Goal: Task Accomplishment & Management: Complete application form

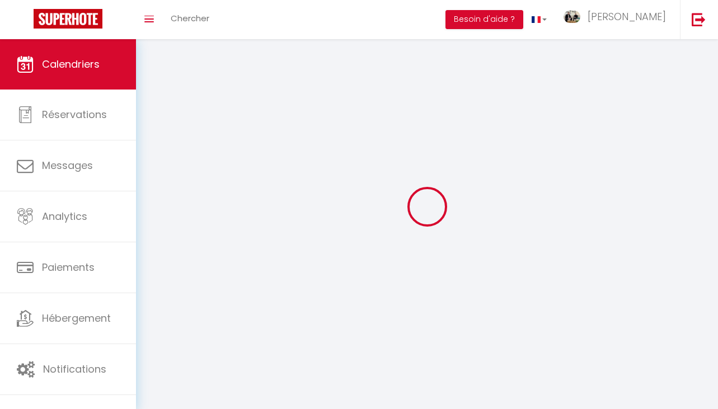
select select
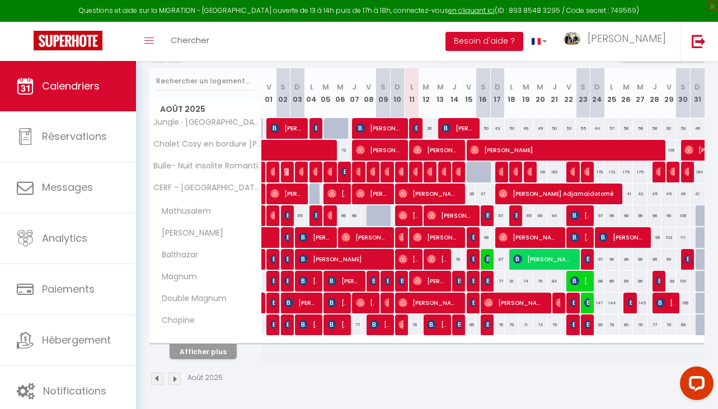
scroll to position [147, 0]
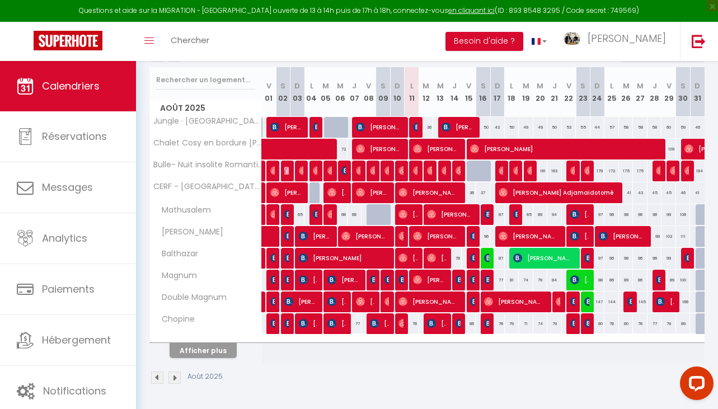
click at [472, 271] on div at bounding box center [472, 280] width 15 height 21
click at [470, 276] on img at bounding box center [474, 280] width 9 height 9
select select "OK"
select select "0"
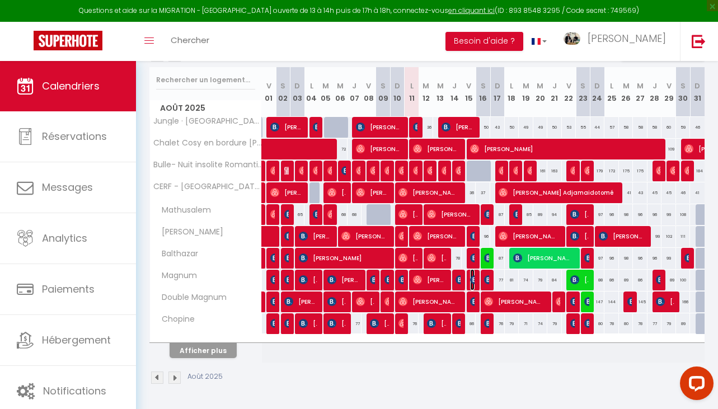
select select "0"
select select "1"
select select
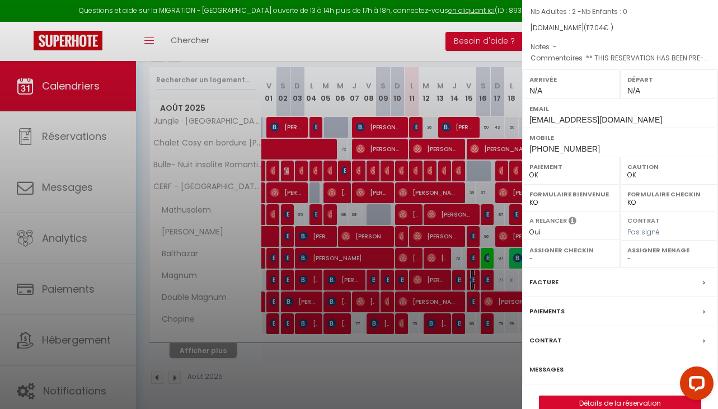
scroll to position [113, 0]
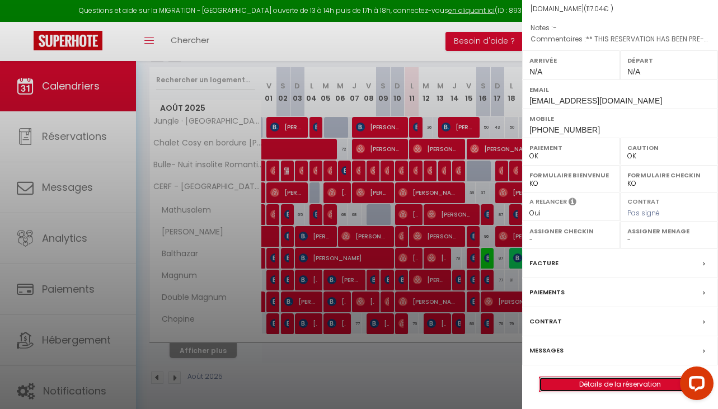
click at [619, 381] on link "Détails de la réservation" at bounding box center [620, 384] width 161 height 15
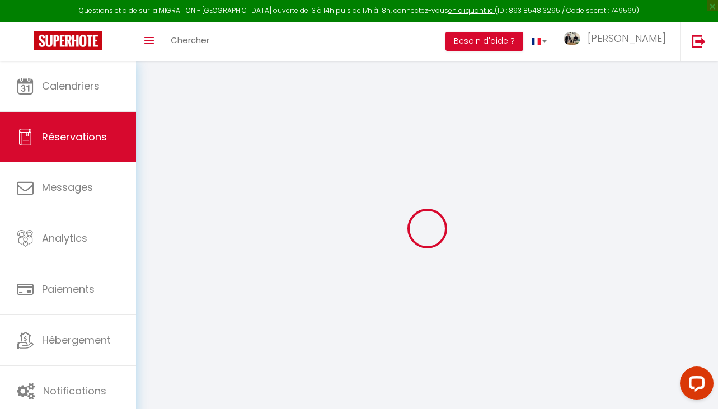
type input "Julienne"
type input "[PERSON_NAME]"
type input "[EMAIL_ADDRESS][DOMAIN_NAME]"
type input "[PHONE_NUMBER]"
type input "[STREET_ADDRESS]"
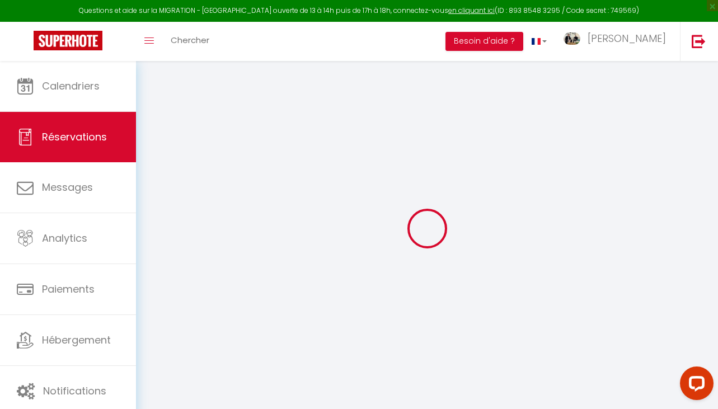
type input "[GEOGRAPHIC_DATA]"
select select "NL"
type input "16.53"
type input "1.6400000000000001"
select select "70867"
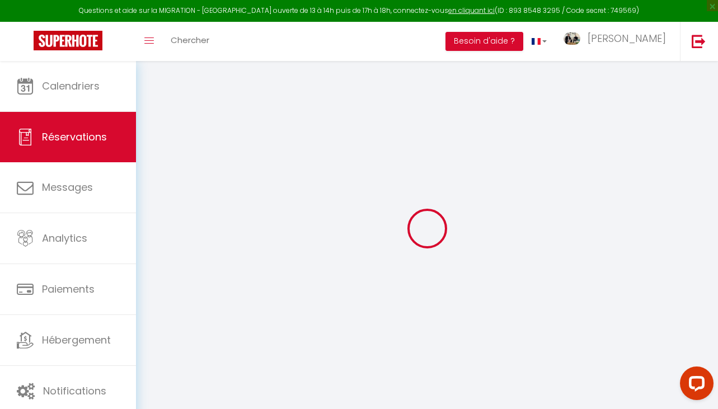
select select "1"
select select
type input "2"
select select "12"
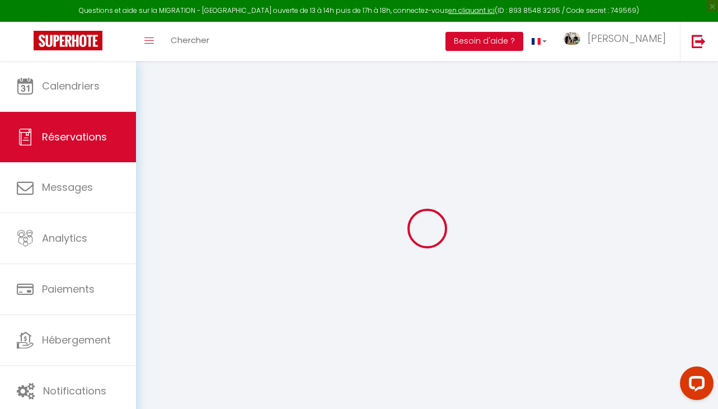
select select "15"
type input "75.2"
checkbox input "false"
type input "0"
select select "2"
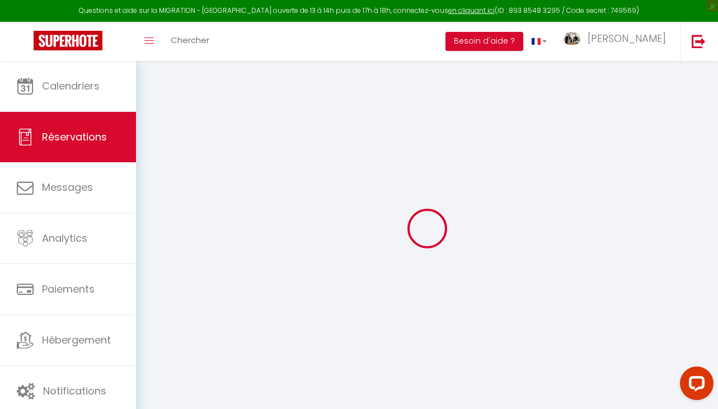
type input "0"
select select
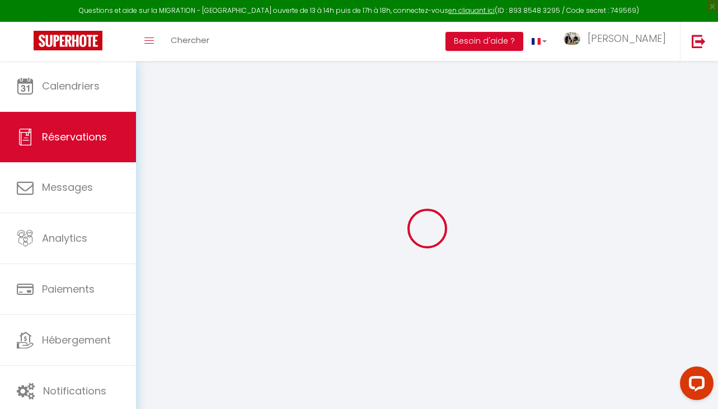
checkbox input "false"
select select
checkbox input "false"
select select
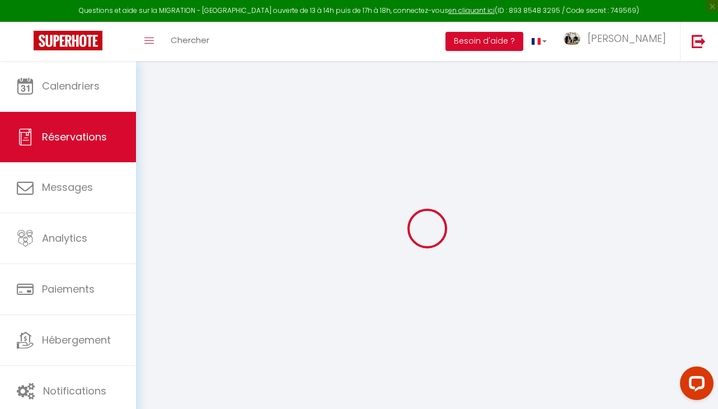
select select
checkbox input "false"
type textarea "** THIS RESERVATION HAS BEEN PRE-PAID ** BOOKING NOTE : Payment charge is EUR 1…"
type input "35"
type input "6.84"
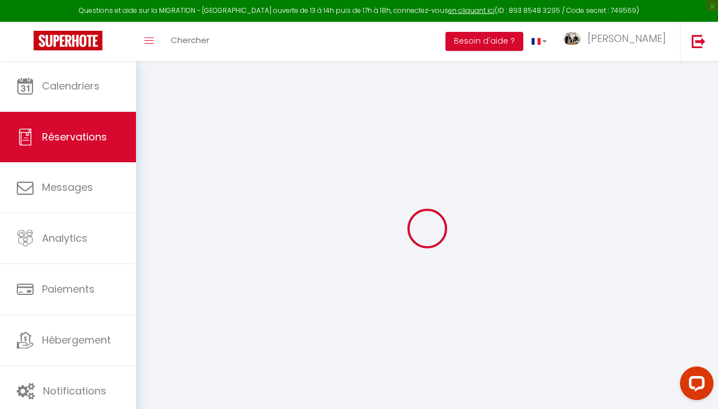
select select
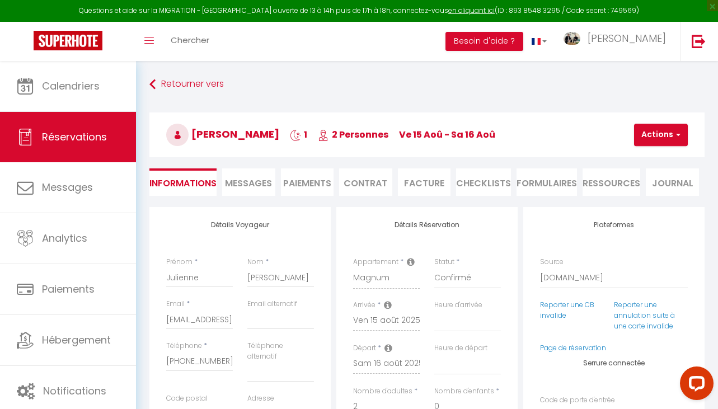
checkbox input "false"
select select
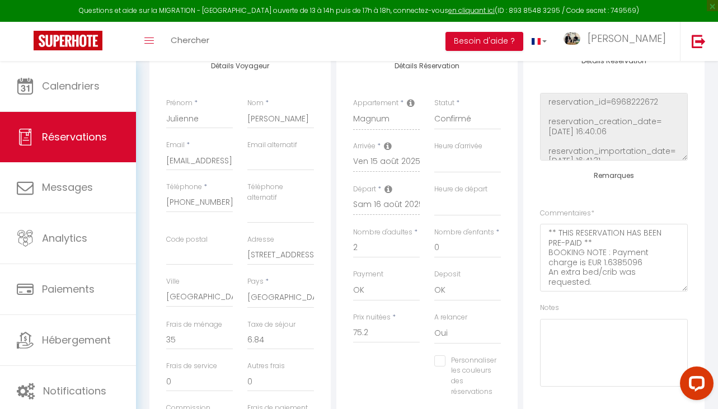
scroll to position [166, 0]
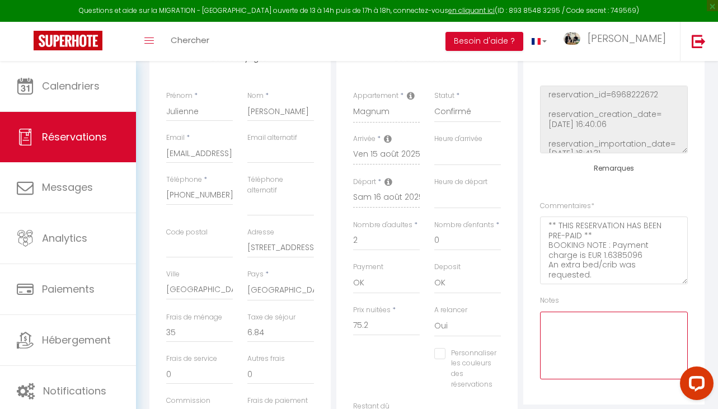
click at [597, 327] on textarea at bounding box center [614, 346] width 148 height 68
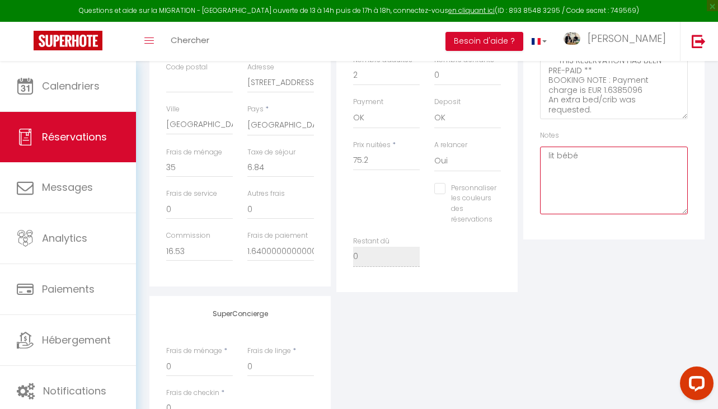
scroll to position [329, 0]
type textarea "lit bébé"
click at [473, 196] on label "Personnaliser les couleurs des réservations" at bounding box center [471, 206] width 51 height 42
click at [473, 196] on input "Personnaliser les couleurs des réservations" at bounding box center [466, 190] width 62 height 11
checkbox input "true"
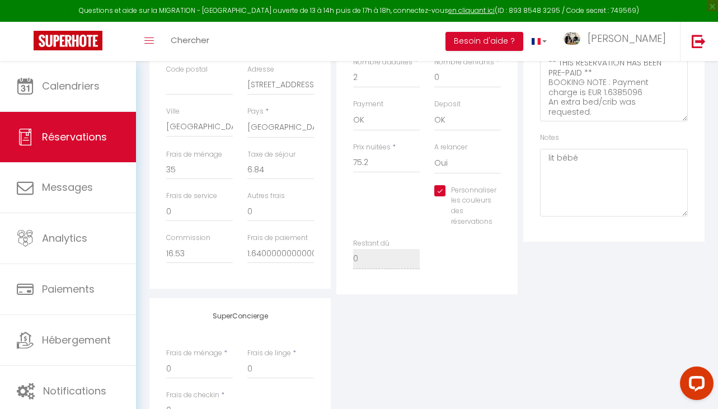
select select
click at [513, 203] on span at bounding box center [515, 204] width 9 height 9
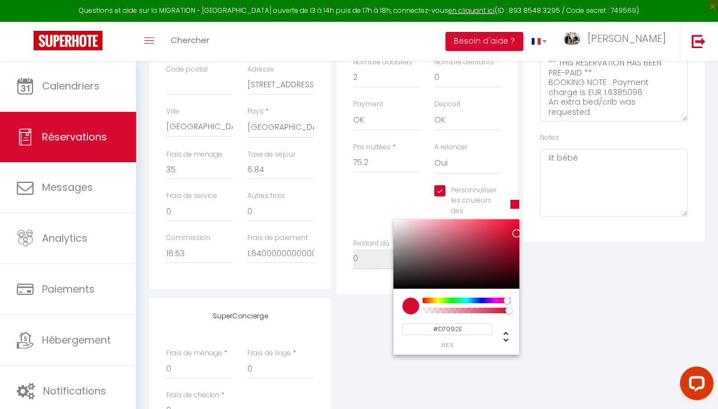
select select
type input "#74D709"
click at [444, 301] on div at bounding box center [467, 301] width 86 height 6
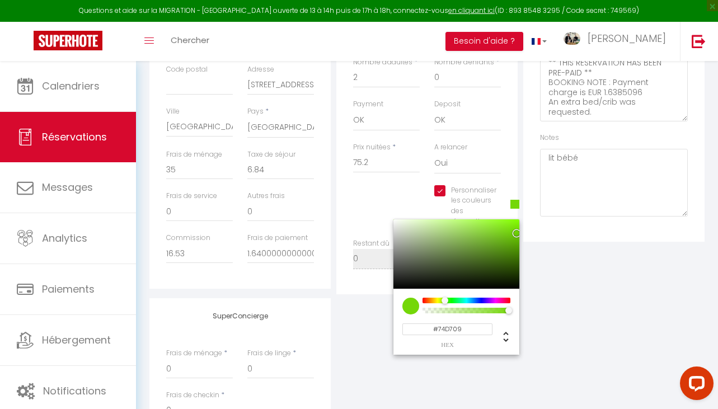
click at [587, 317] on div "SuperConcierge Frais de ménage * 0 Frais de linge * 0 Frais de checkin * 0" at bounding box center [427, 372] width 561 height 148
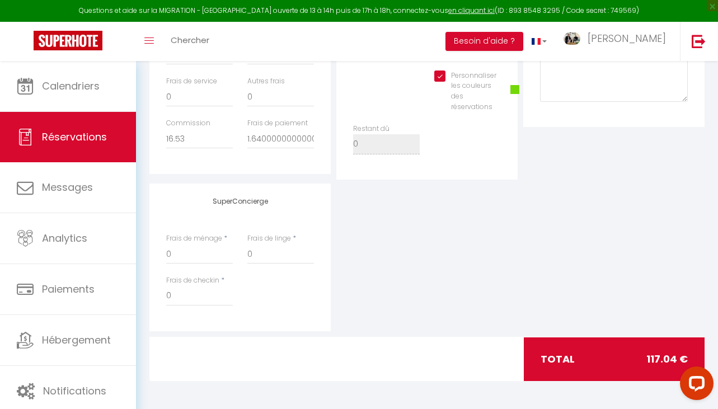
scroll to position [0, 0]
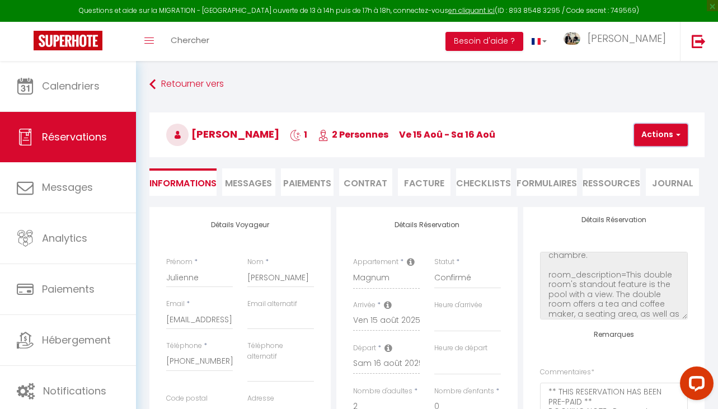
click at [672, 130] on button "Actions" at bounding box center [661, 135] width 54 height 22
click at [661, 157] on link "Enregistrer" at bounding box center [671, 159] width 88 height 15
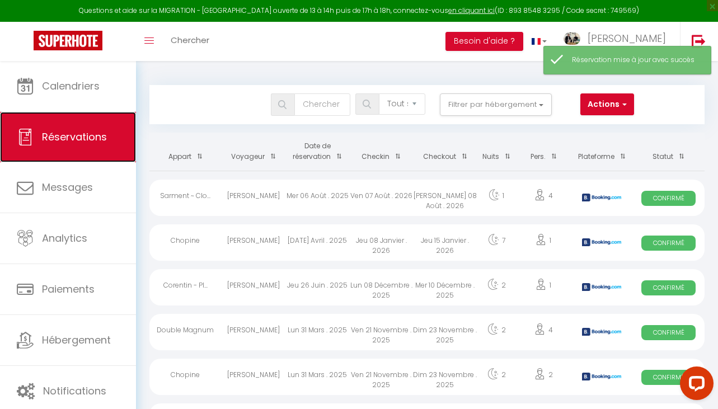
click at [97, 128] on link "Réservations" at bounding box center [68, 137] width 136 height 50
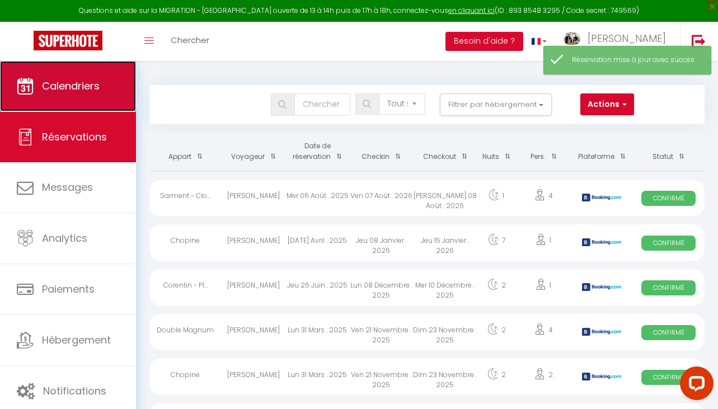
click at [87, 101] on link "Calendriers" at bounding box center [68, 86] width 136 height 50
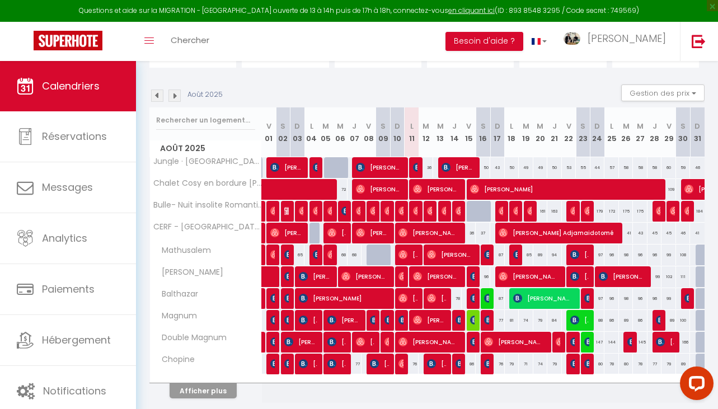
scroll to position [104, 0]
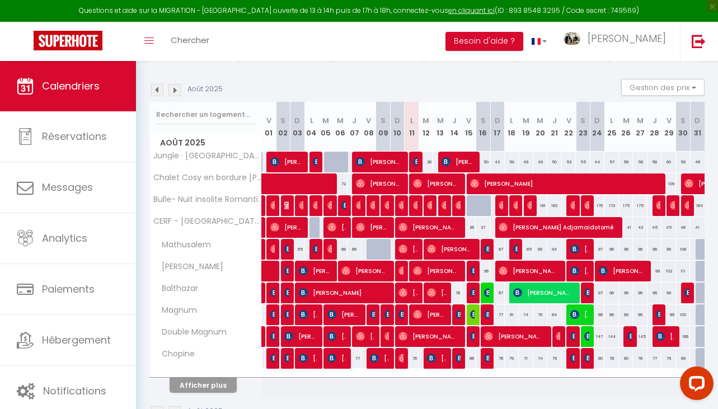
click at [490, 294] on div "87" at bounding box center [497, 293] width 15 height 21
type input "87"
type input "Dim 17 Août 2025"
type input "Lun 18 Août 2025"
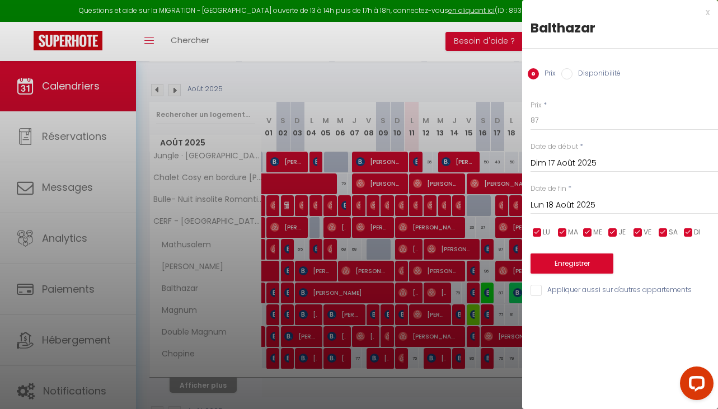
click at [709, 14] on div "x" at bounding box center [616, 12] width 188 height 13
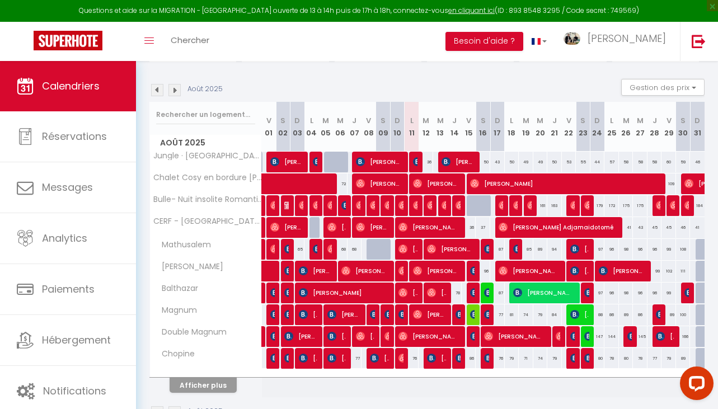
scroll to position [147, 0]
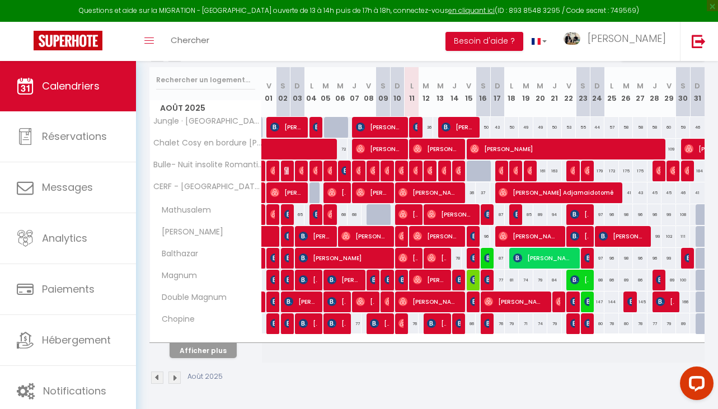
click at [490, 252] on div "87" at bounding box center [497, 258] width 15 height 21
type input "87"
type input "Dim 17 Août 2025"
type input "Lun 18 Août 2025"
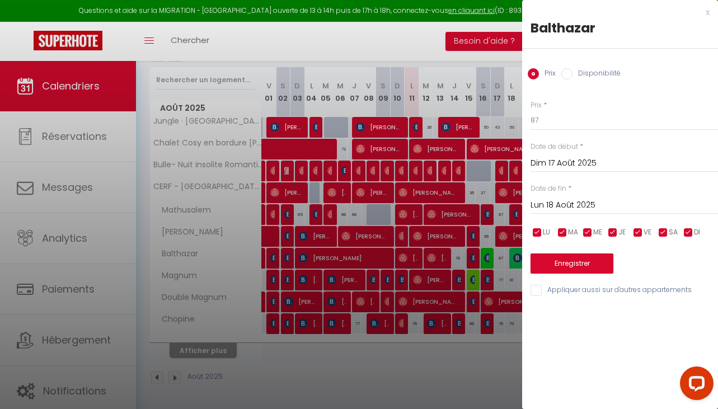
click at [485, 252] on div at bounding box center [359, 204] width 718 height 409
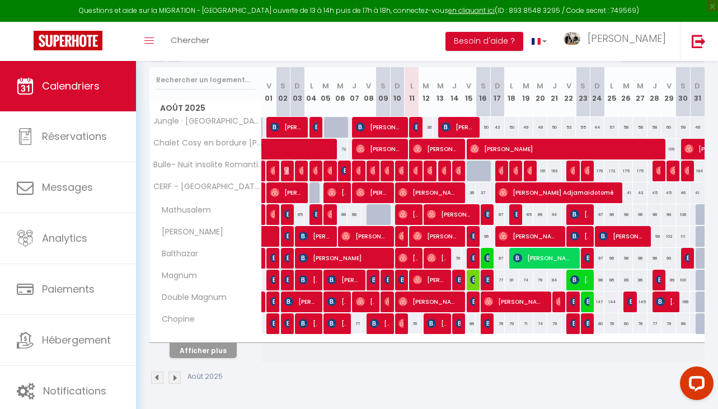
click at [490, 252] on div "87" at bounding box center [497, 258] width 15 height 21
type input "87"
type input "Dim 17 Août 2025"
type input "Lun 18 Août 2025"
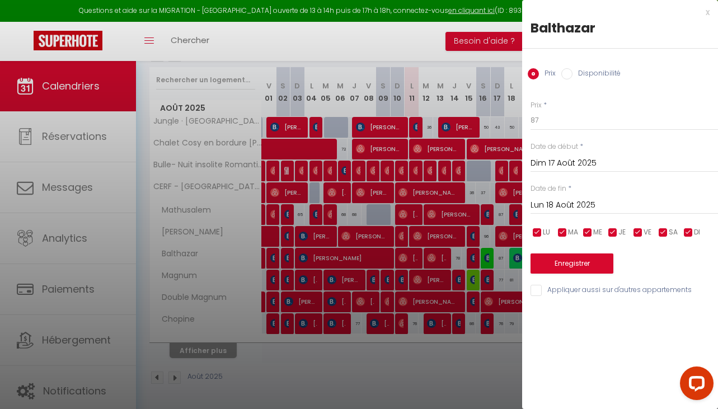
click at [710, 9] on div "x Balthazar Prix Disponibilité Prix * 87 Statut * Disponible Indisponible Date …" at bounding box center [620, 154] width 196 height 309
click at [712, 7] on div "x Balthazar Prix Disponibilité Prix * 87 Statut * Disponible Indisponible Date …" at bounding box center [620, 154] width 196 height 309
click at [707, 13] on div "x" at bounding box center [616, 12] width 188 height 13
